Goal: Communication & Community: Ask a question

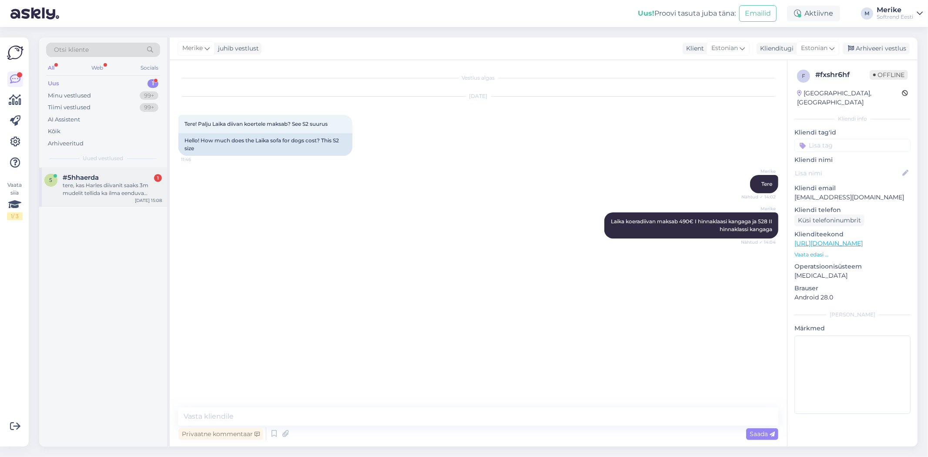
click at [92, 178] on span "#5hhaerda" at bounding box center [81, 178] width 36 height 8
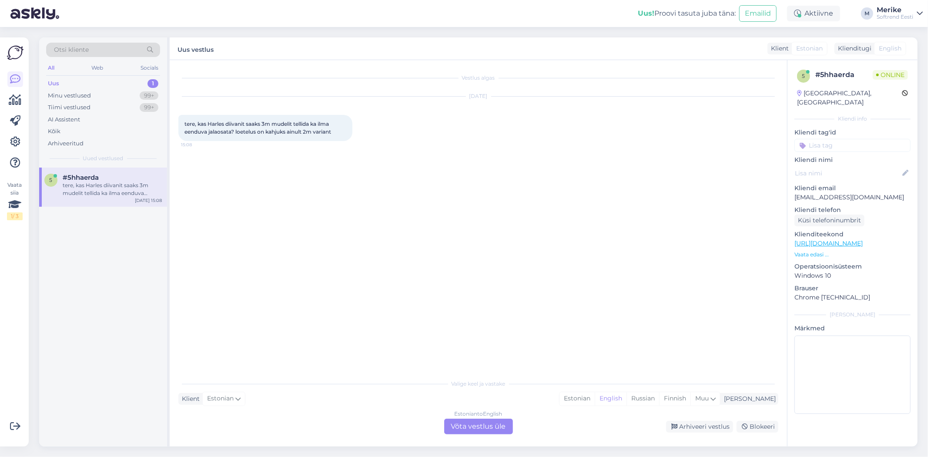
click at [487, 423] on div "Estonian to English Võta vestlus üle" at bounding box center [478, 427] width 69 height 16
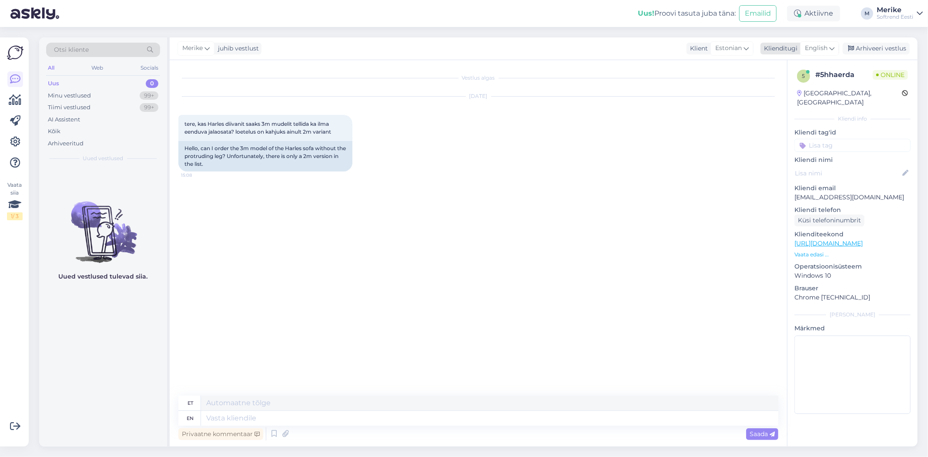
click at [829, 49] on icon at bounding box center [831, 49] width 5 height 10
drag, startPoint x: 218, startPoint y: 420, endPoint x: 223, endPoint y: 397, distance: 23.6
click at [219, 420] on textarea at bounding box center [489, 418] width 577 height 15
type textarea "Tere"
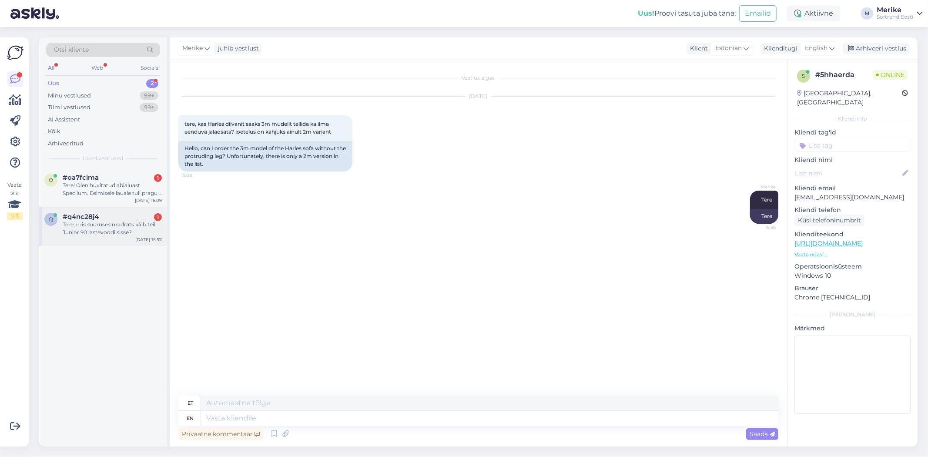
click at [92, 215] on span "#q4nc28j4" at bounding box center [81, 217] width 36 height 8
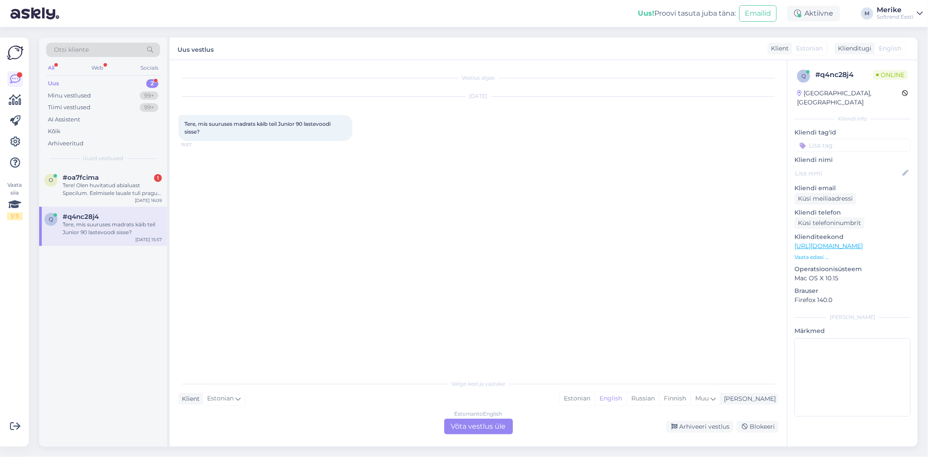
click at [486, 421] on div "Estonian to English Võta vestlus üle" at bounding box center [478, 427] width 69 height 16
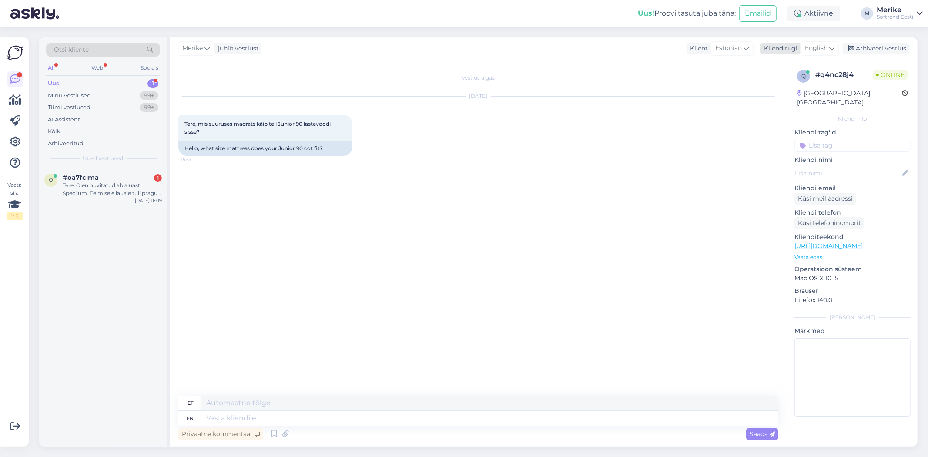
click at [834, 47] on div "English" at bounding box center [819, 48] width 39 height 14
click at [775, 191] on link "Estonian" at bounding box center [800, 198] width 96 height 14
click at [201, 415] on textarea at bounding box center [478, 416] width 600 height 18
type textarea "Tere"
type textarea "90x200"
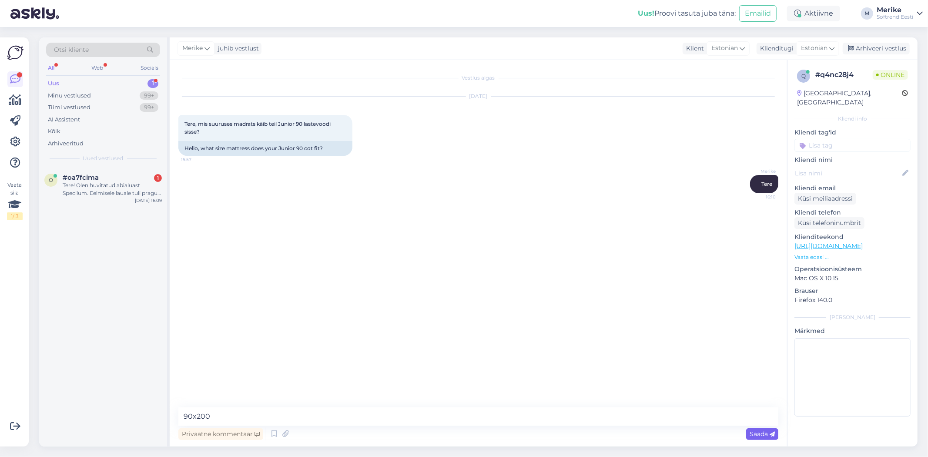
click at [761, 430] on span "Saada" at bounding box center [762, 434] width 25 height 8
click at [72, 181] on div "Tere! Olen huvitatud abialuast Specilum. Eelmisele lauale tuli pragu sisse ja o…" at bounding box center [112, 189] width 99 height 16
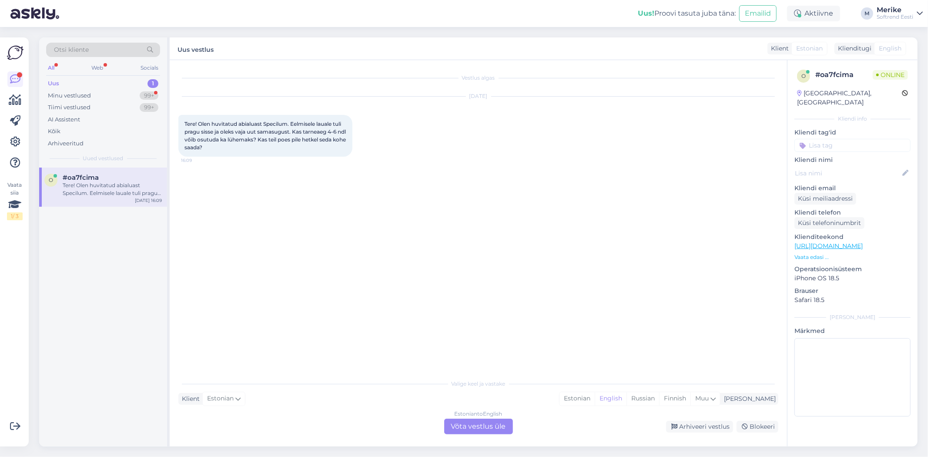
click at [474, 421] on div "Estonian to English Võta vestlus üle" at bounding box center [478, 427] width 69 height 16
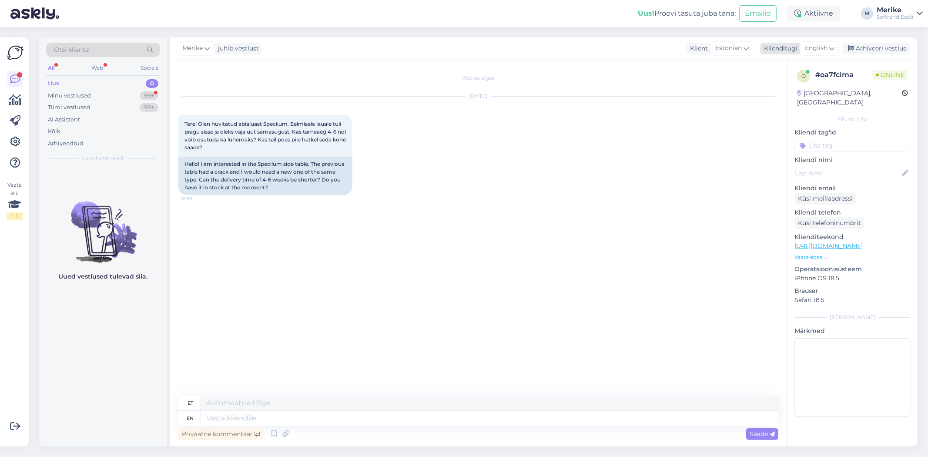
click at [833, 44] on icon at bounding box center [831, 49] width 5 height 10
click at [777, 191] on link "Estonian" at bounding box center [800, 198] width 96 height 14
click at [195, 418] on textarea at bounding box center [478, 416] width 600 height 18
type textarea "Tere"
drag, startPoint x: 290, startPoint y: 121, endPoint x: 262, endPoint y: 126, distance: 28.4
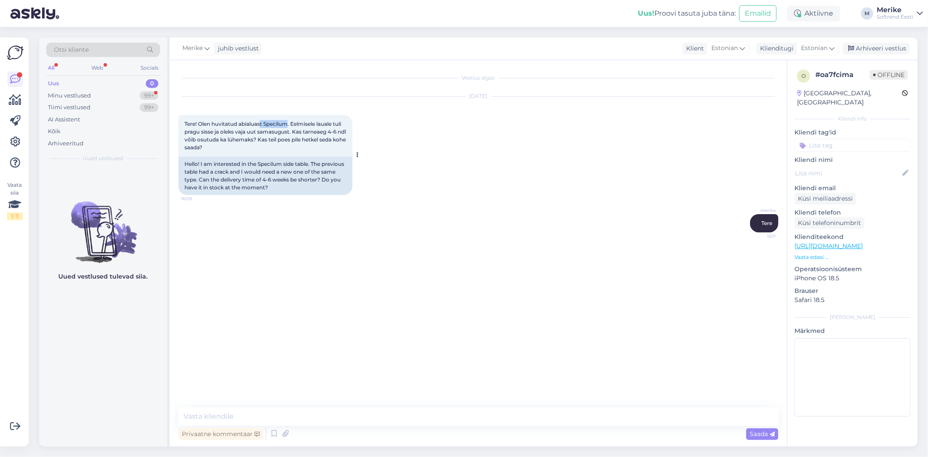
click at [262, 126] on span "Tere! Olen huvitatud abialuast Specilum. Eelmisele lauale tuli pragu sisse ja o…" at bounding box center [266, 136] width 163 height 30
copy span "t Specilum"
drag, startPoint x: 198, startPoint y: 415, endPoint x: 201, endPoint y: 385, distance: 30.2
click at [198, 415] on textarea at bounding box center [478, 416] width 600 height 18
click at [328, 419] on textarea "Mis mõõduga ja tooniga lauda soivite ?" at bounding box center [478, 416] width 600 height 18
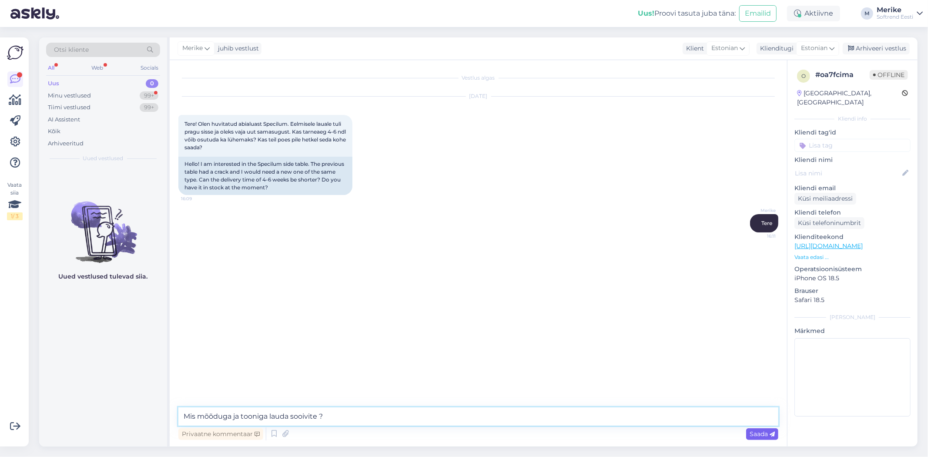
type textarea "Mis mõõduga ja tooniga lauda sooivite ?"
click at [766, 434] on span "Saada" at bounding box center [762, 434] width 25 height 8
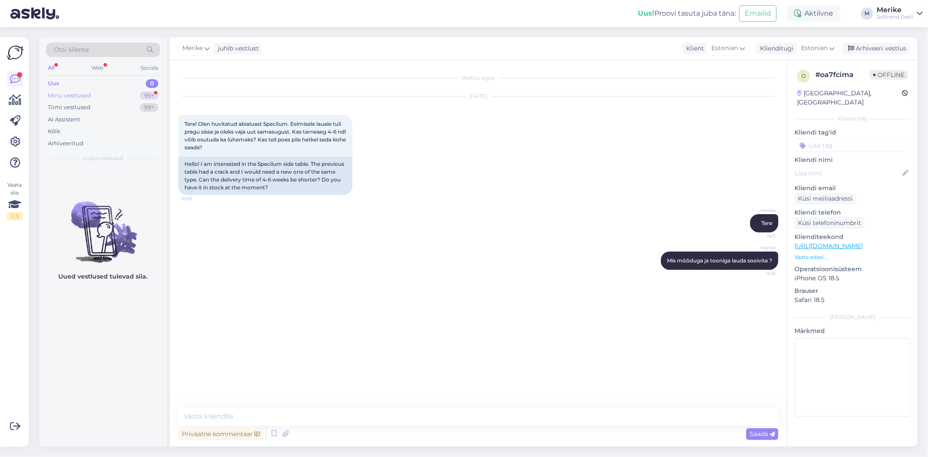
click at [80, 91] on div "Minu vestlused" at bounding box center [69, 95] width 43 height 9
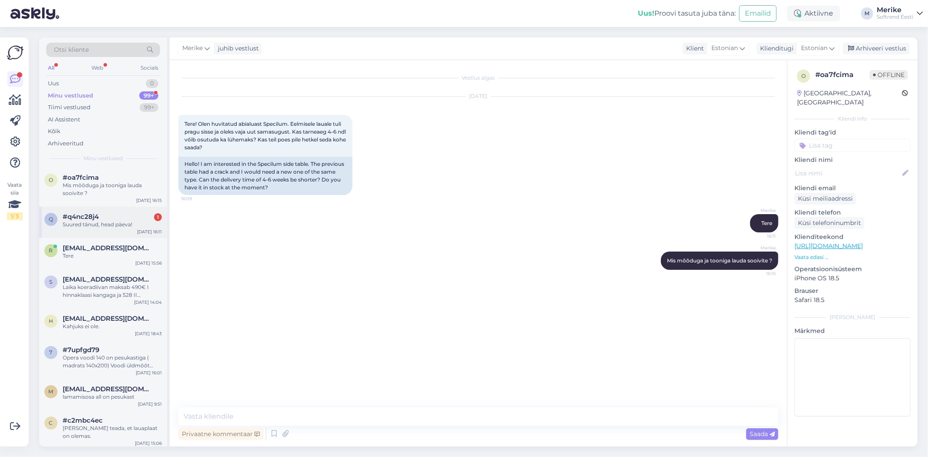
click at [79, 223] on div "Suured tänud, head päeva!" at bounding box center [112, 225] width 99 height 8
